Goal: Task Accomplishment & Management: Manage account settings

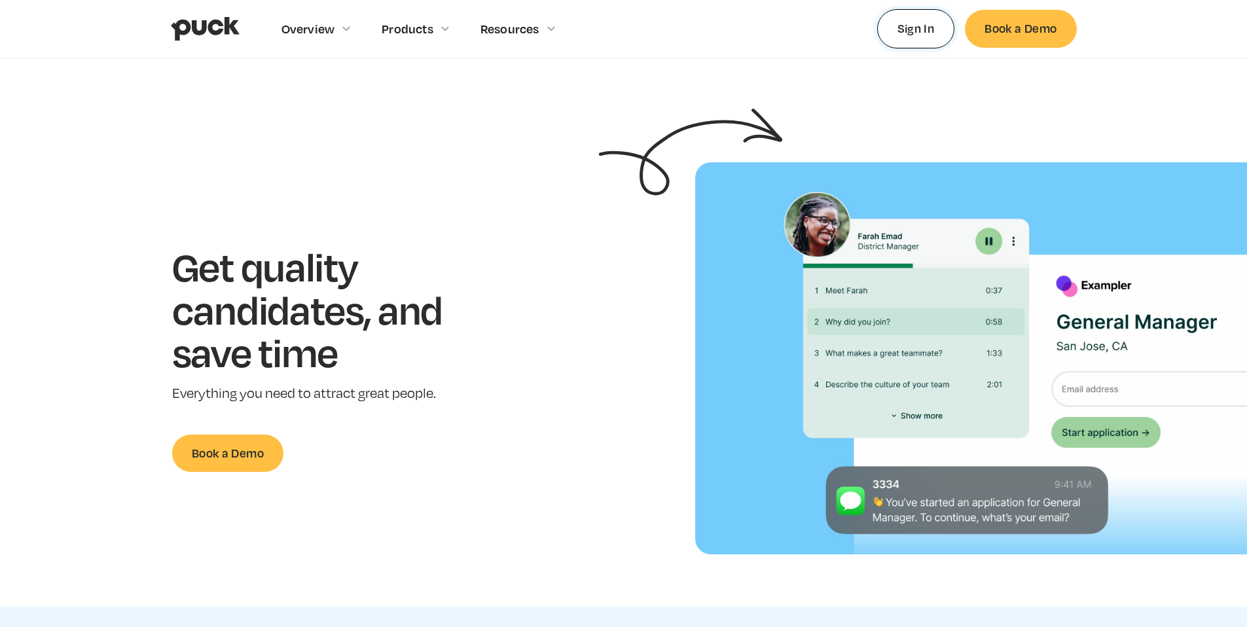
click at [890, 28] on link "Sign In" at bounding box center [916, 28] width 78 height 39
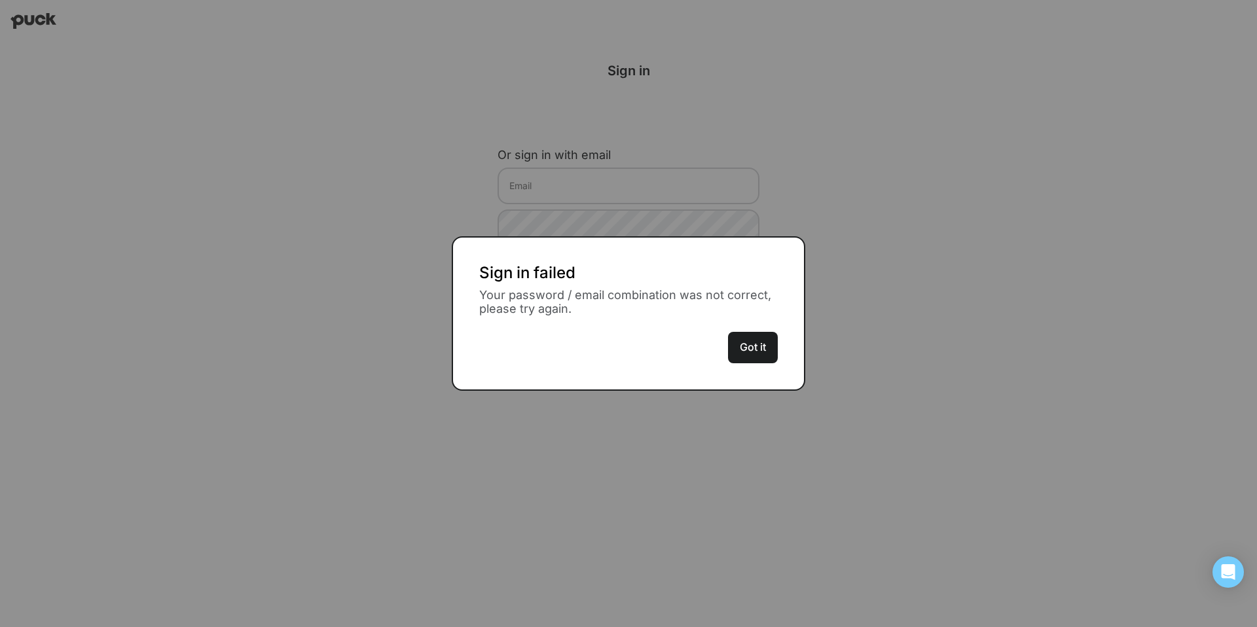
click at [769, 361] on button "Got it" at bounding box center [753, 347] width 50 height 31
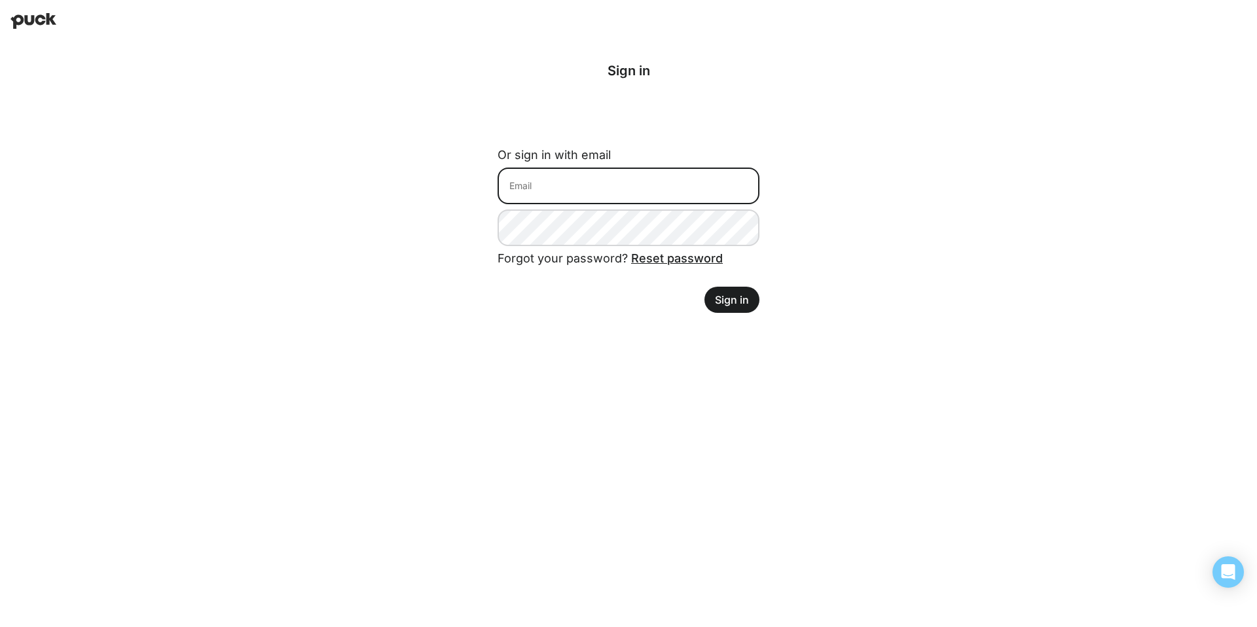
click at [635, 189] on input at bounding box center [629, 186] width 262 height 37
type input "yyuan.kevin@gmail.com"
click at [733, 305] on button "Sign in" at bounding box center [732, 300] width 55 height 26
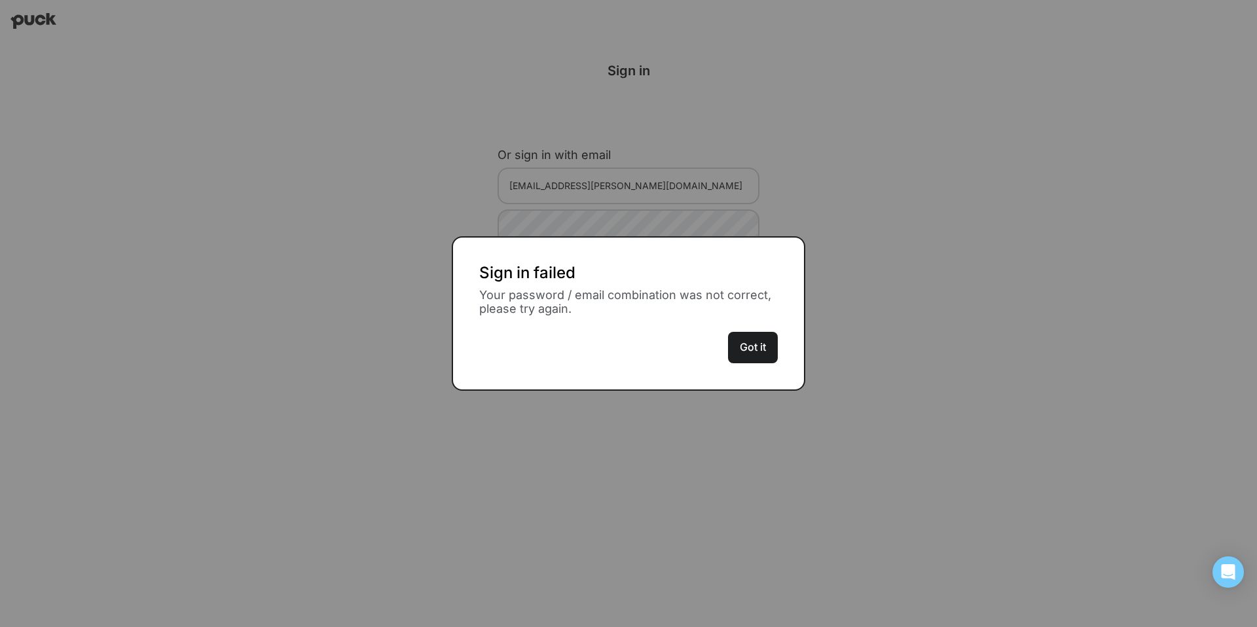
click at [728, 331] on div "Got it" at bounding box center [753, 339] width 50 height 47
